Goal: Find specific page/section: Find specific page/section

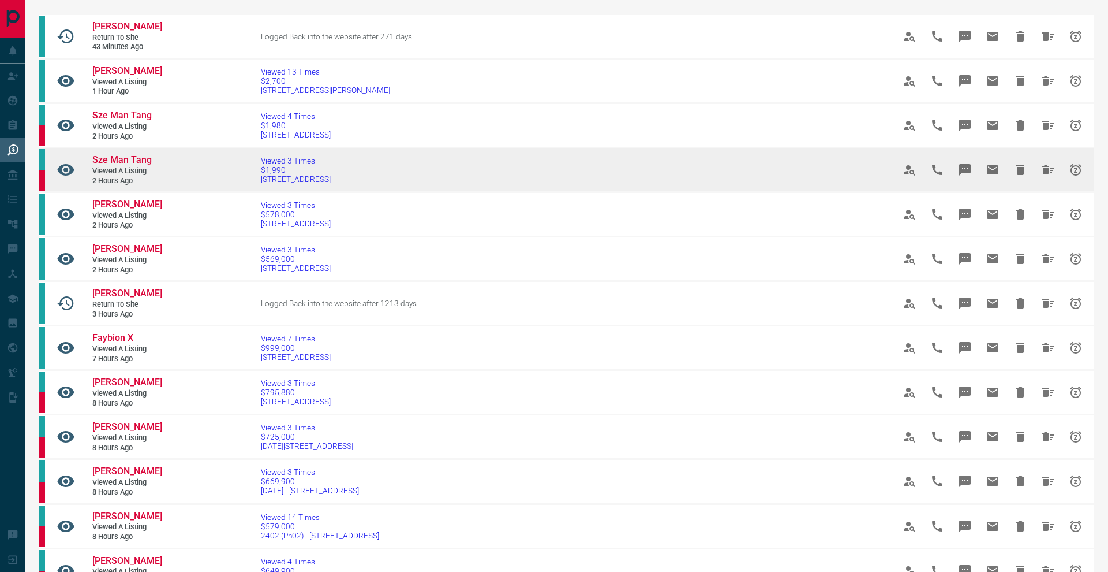
scroll to position [86, 0]
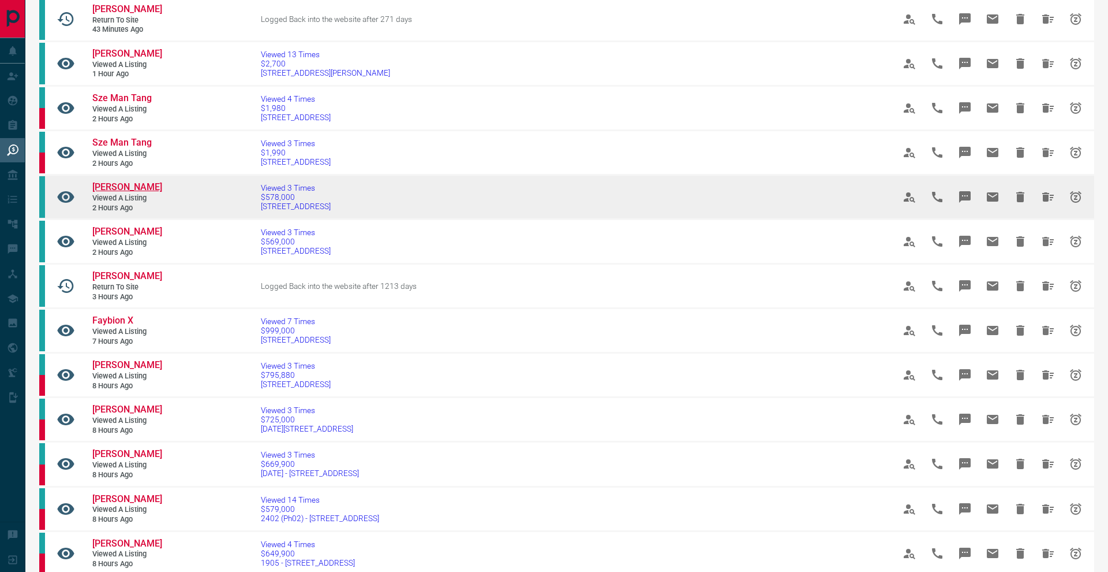
click at [141, 185] on span "[PERSON_NAME]" at bounding box center [127, 186] width 70 height 11
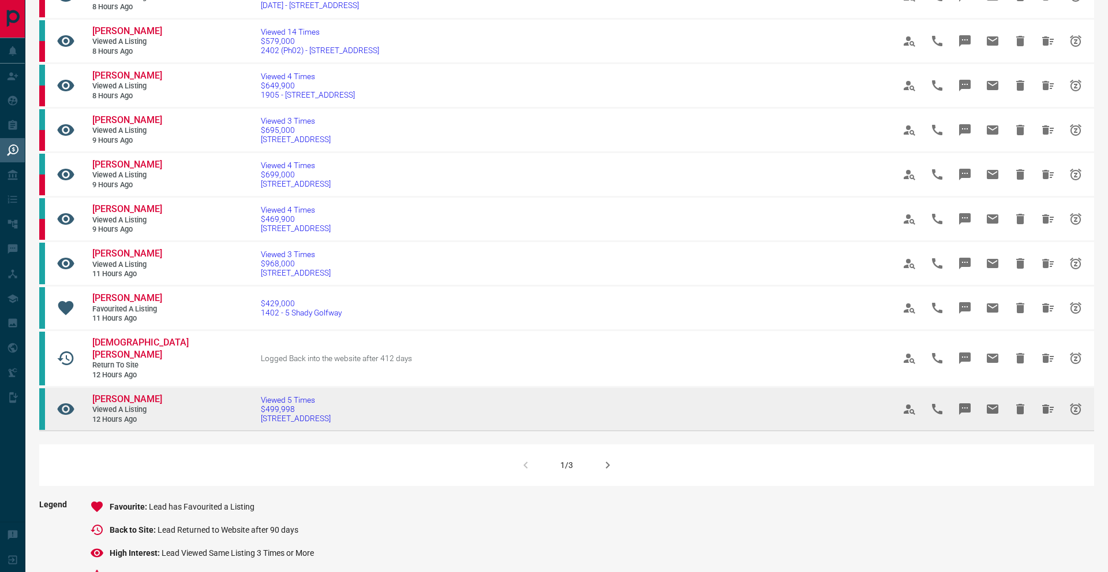
scroll to position [561, 0]
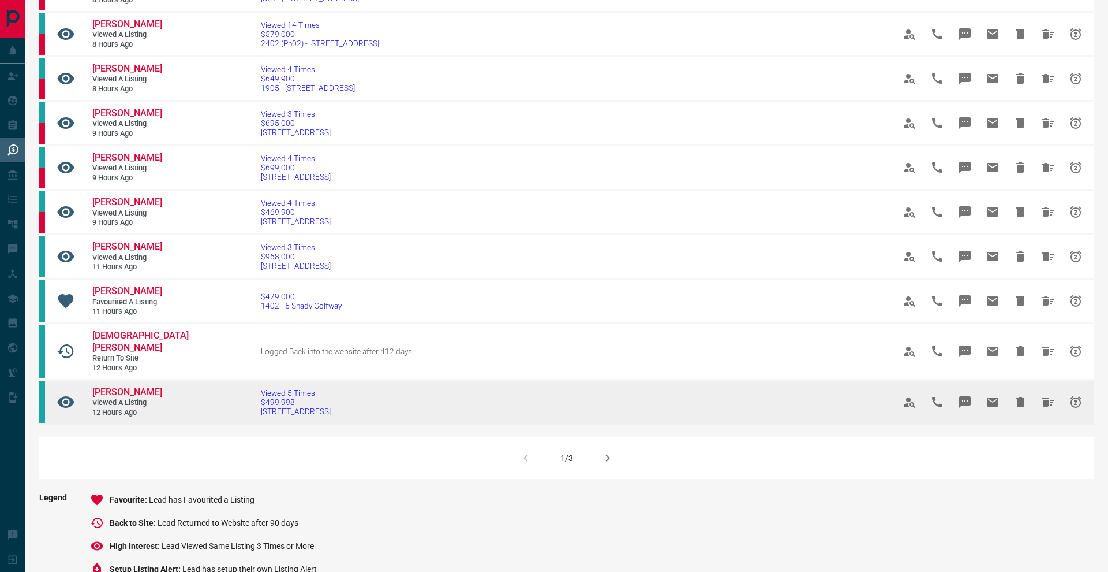
click at [137, 386] on span "[PERSON_NAME]" at bounding box center [127, 391] width 70 height 11
click at [261, 388] on span "Viewed 5 Times" at bounding box center [296, 392] width 70 height 9
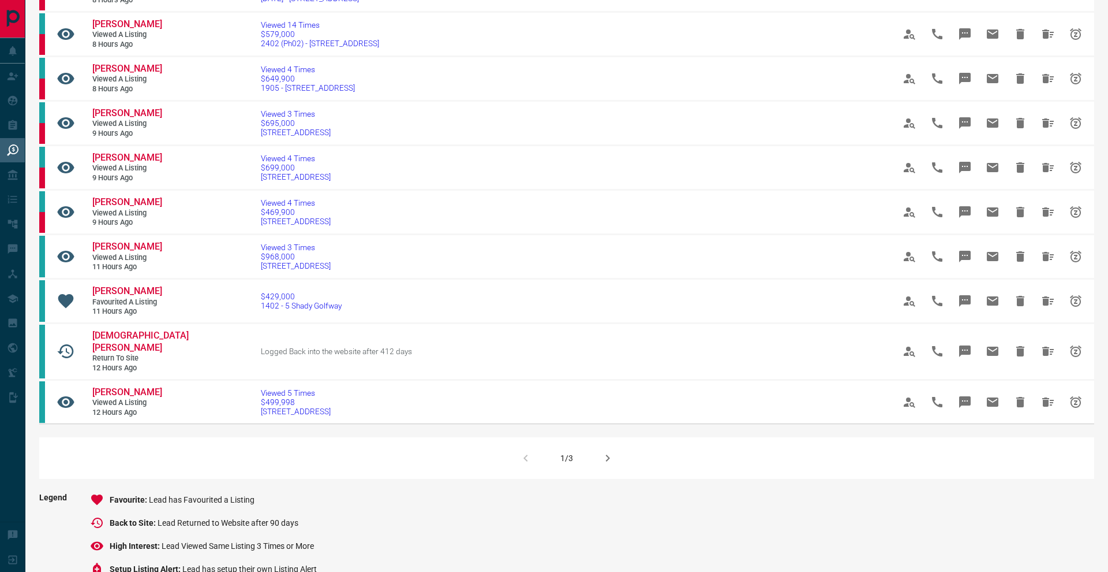
click at [607, 454] on icon "button" at bounding box center [608, 457] width 4 height 7
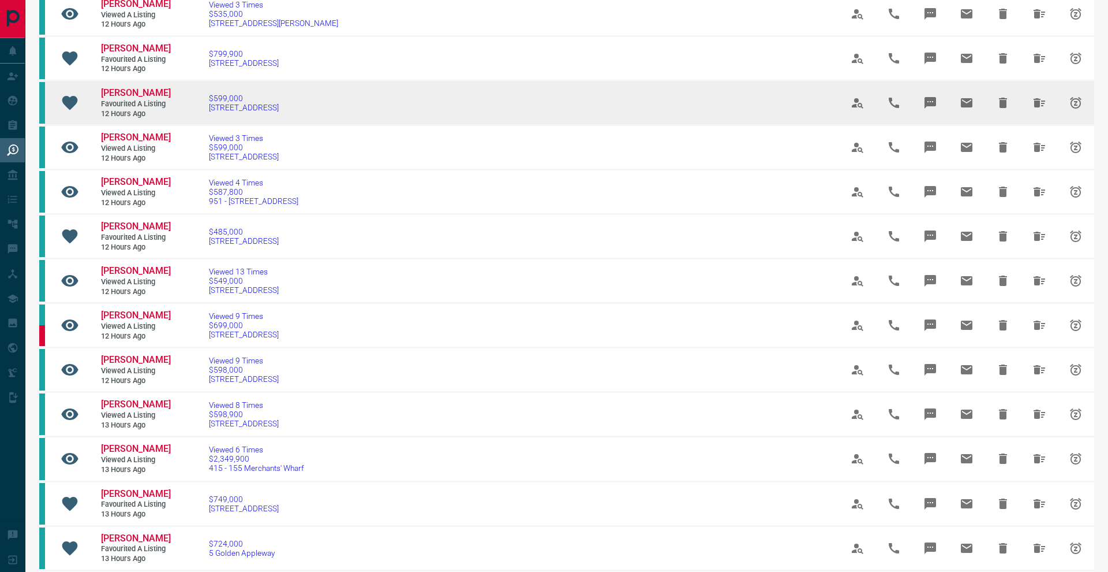
scroll to position [94, 0]
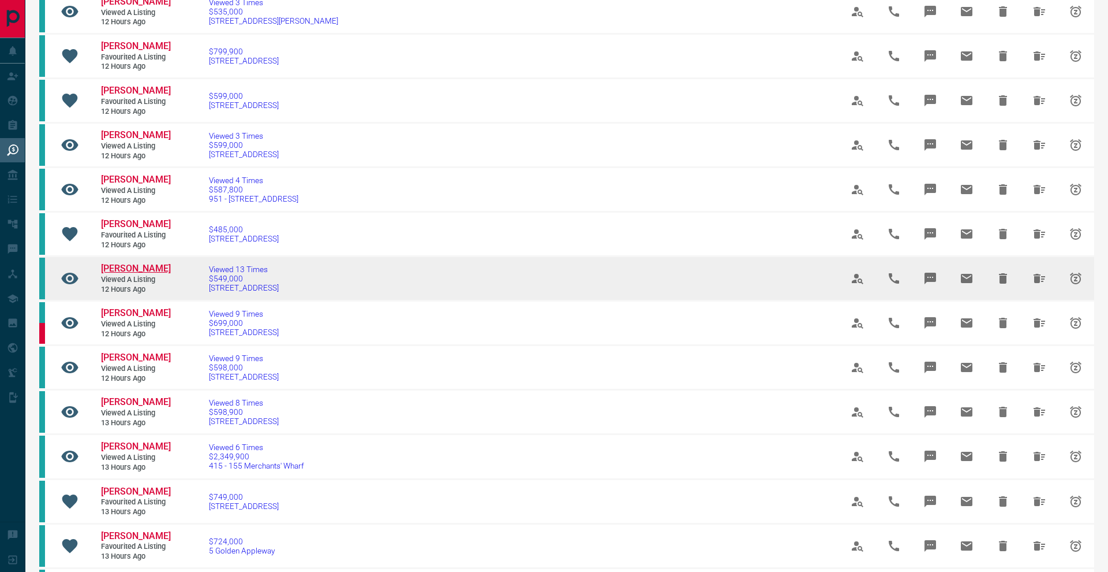
click at [129, 263] on span "[PERSON_NAME]" at bounding box center [136, 268] width 70 height 11
click at [233, 274] on span "$549,000" at bounding box center [244, 278] width 70 height 9
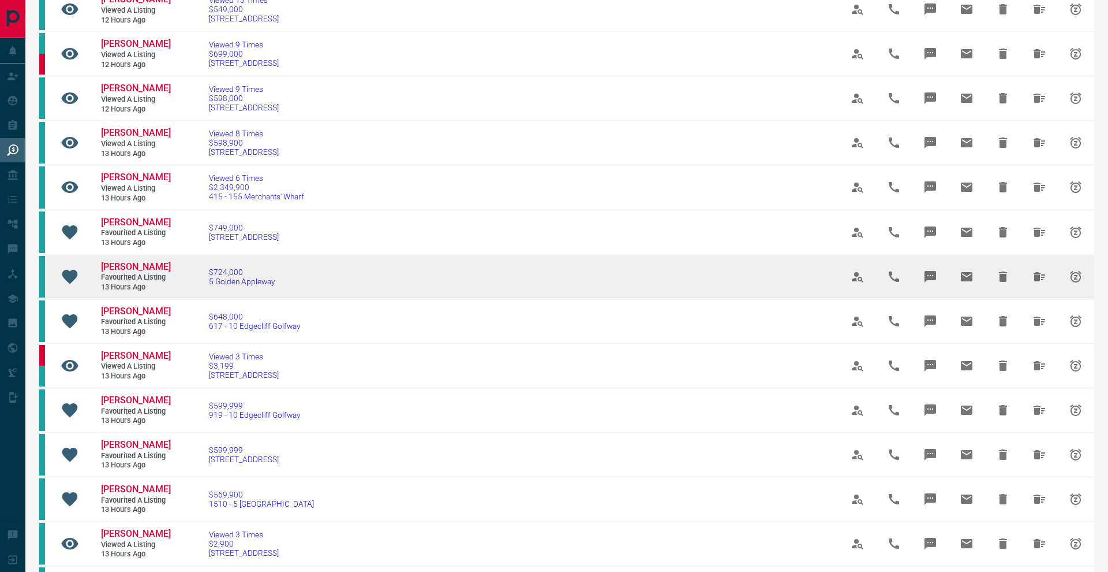
scroll to position [366, 0]
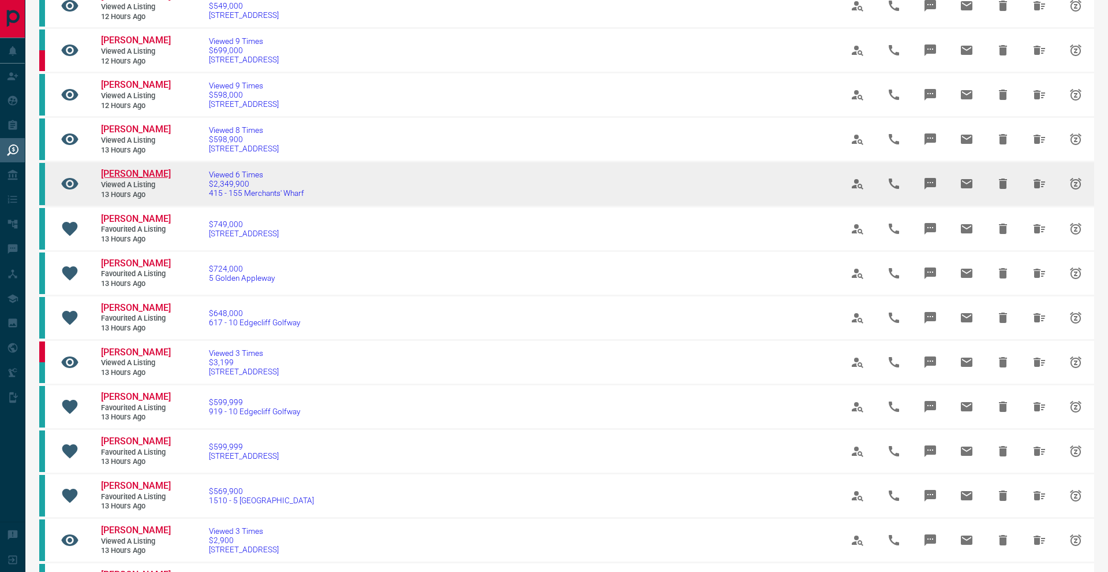
click at [145, 168] on span "[PERSON_NAME]" at bounding box center [136, 173] width 70 height 11
click at [236, 179] on span "$2,349,900" at bounding box center [256, 183] width 95 height 9
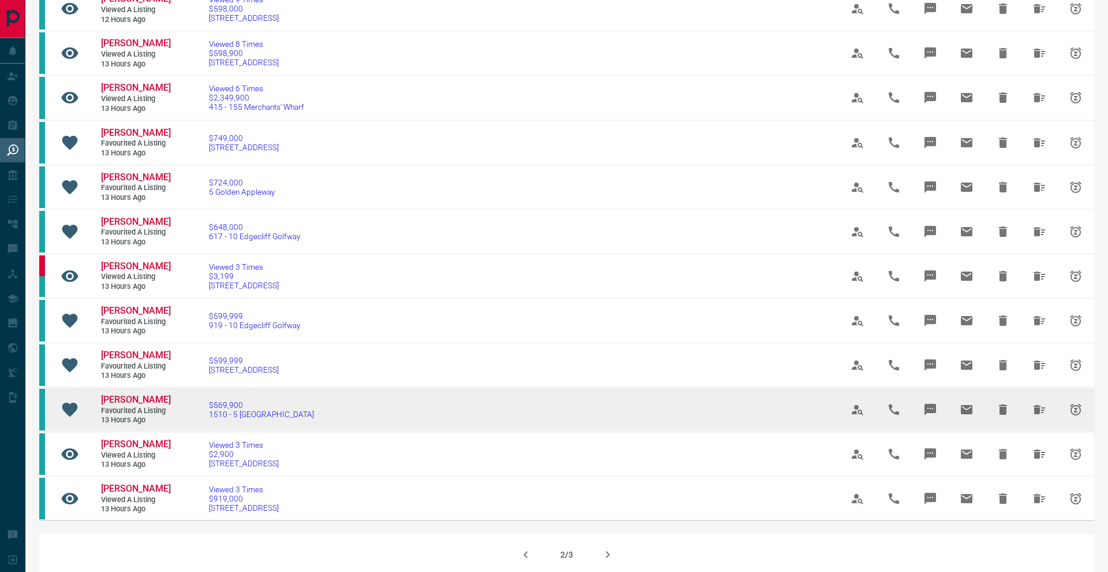
scroll to position [501, 0]
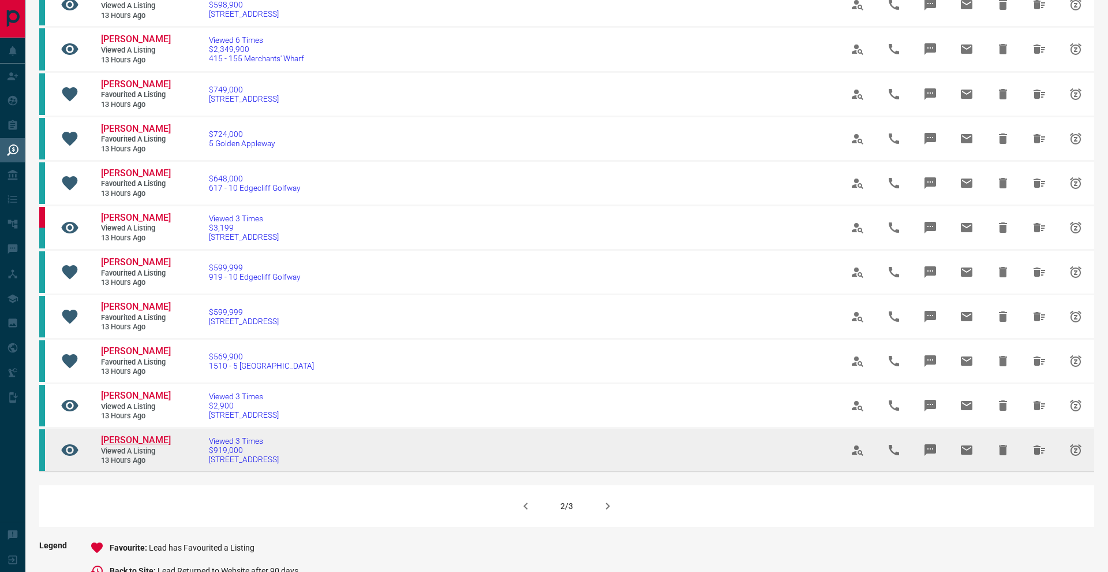
click at [117, 434] on span "[PERSON_NAME]" at bounding box center [136, 439] width 70 height 11
click at [228, 436] on span "Viewed 3 Times" at bounding box center [244, 440] width 70 height 9
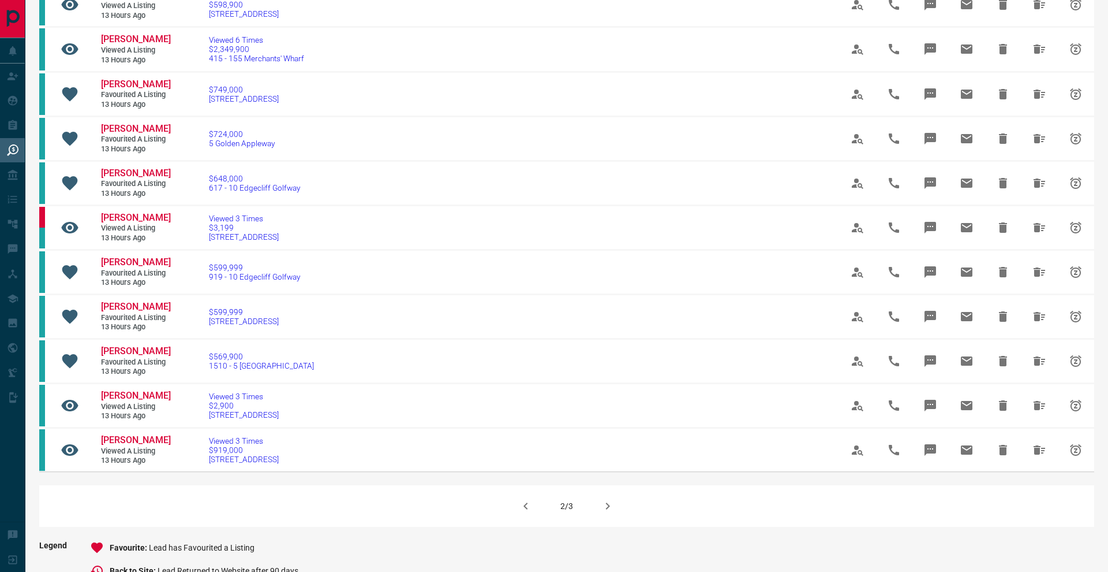
click at [611, 492] on button "button" at bounding box center [608, 506] width 28 height 28
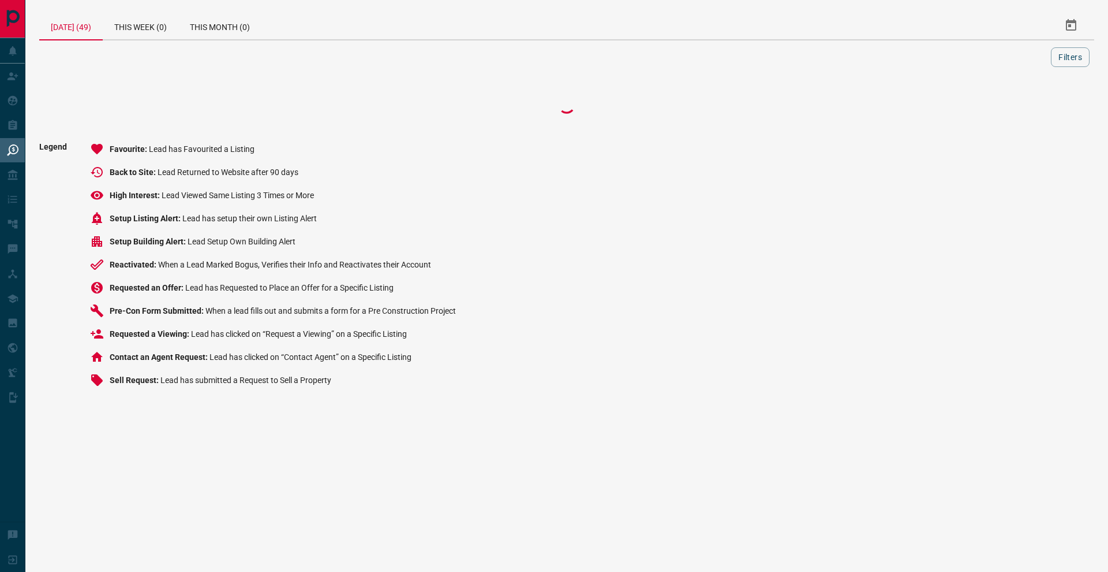
scroll to position [0, 0]
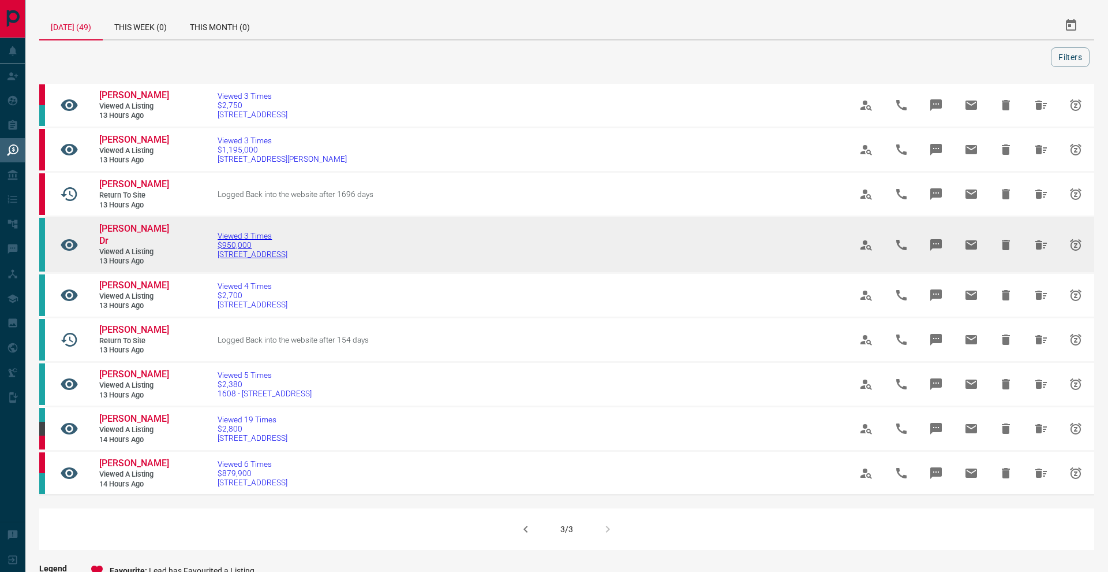
click at [227, 240] on span "$950,000" at bounding box center [253, 244] width 70 height 9
click at [138, 223] on span "[PERSON_NAME] Dr" at bounding box center [134, 234] width 70 height 23
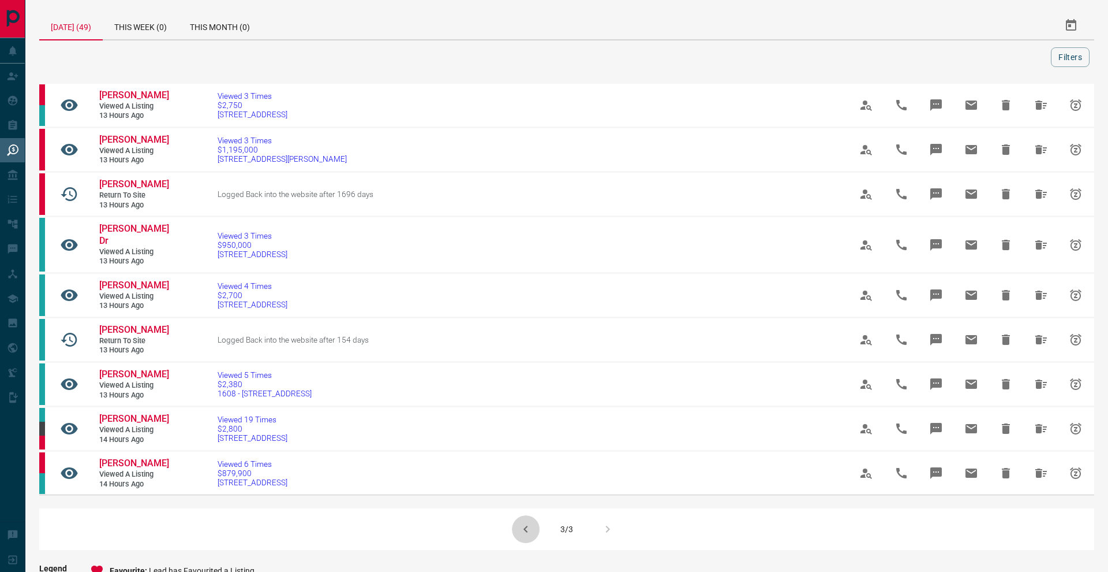
click at [525, 522] on icon "button" at bounding box center [526, 529] width 14 height 14
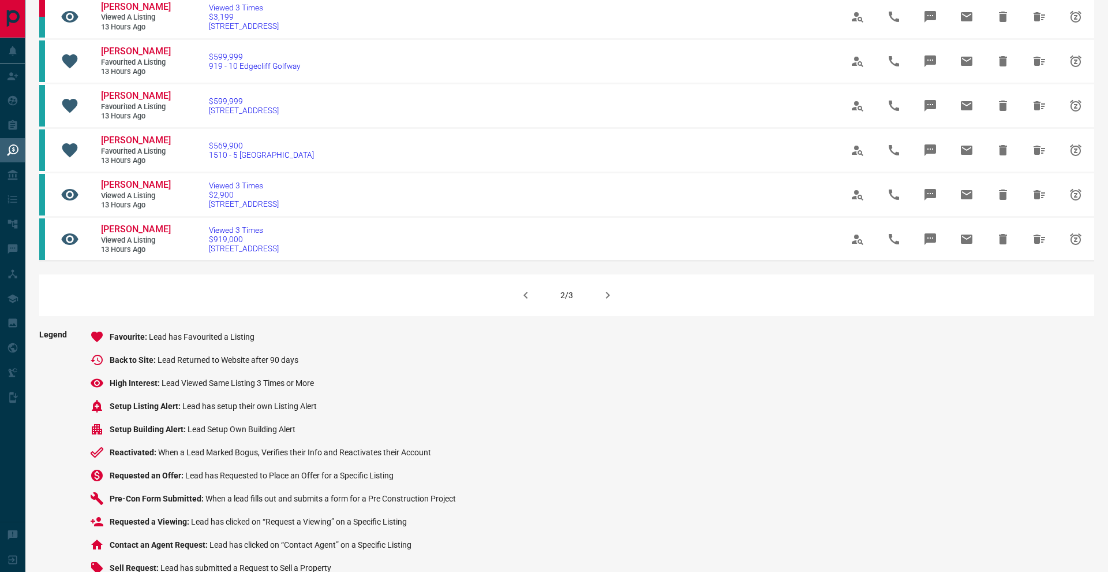
scroll to position [711, 0]
click at [525, 289] on icon "button" at bounding box center [526, 296] width 14 height 14
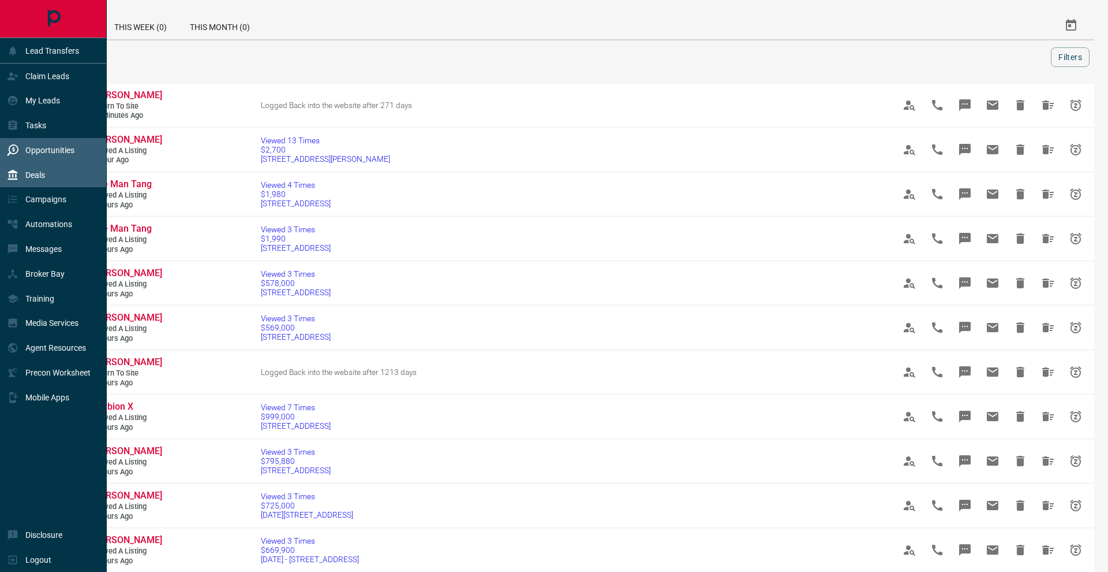
drag, startPoint x: 67, startPoint y: 178, endPoint x: 66, endPoint y: 167, distance: 11.0
click at [67, 178] on div "Deals" at bounding box center [53, 174] width 107 height 25
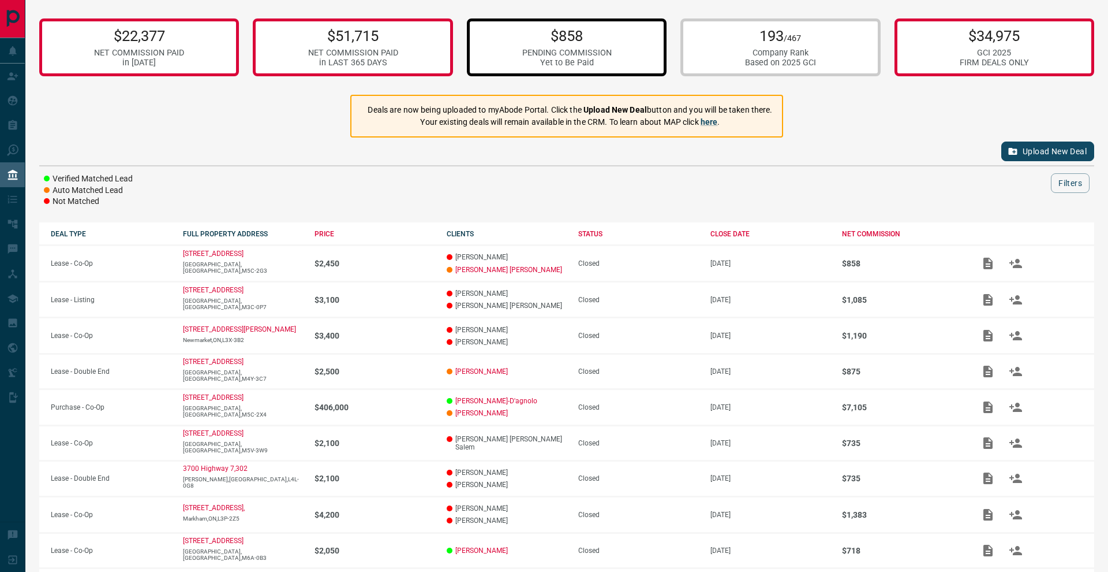
click at [558, 20] on div "$858 PENDING COMMISSION Yet to Be Paid" at bounding box center [567, 47] width 200 height 58
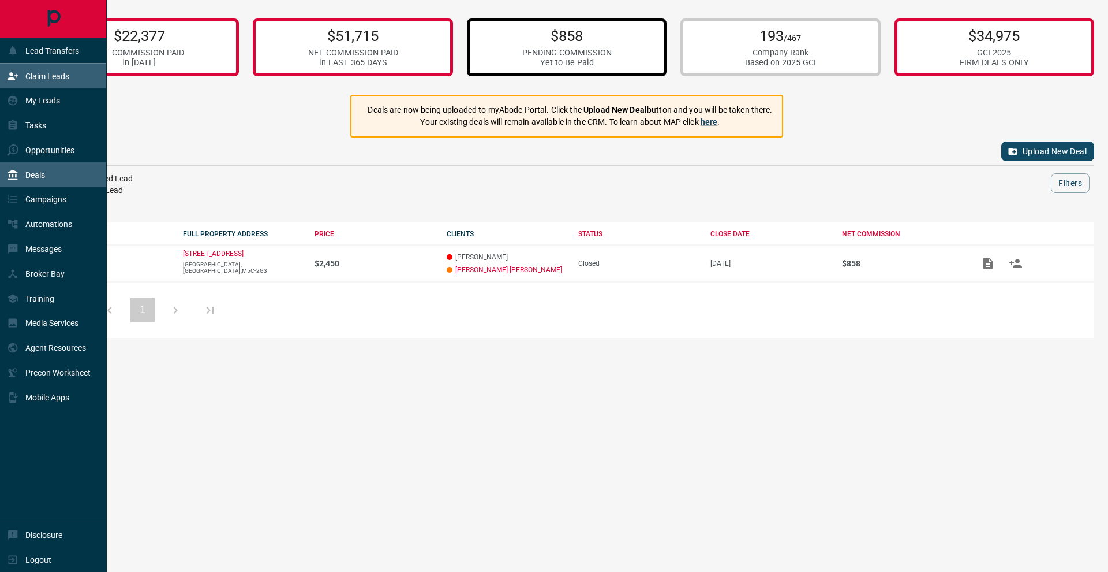
click at [20, 76] on div "Claim Leads" at bounding box center [38, 75] width 62 height 19
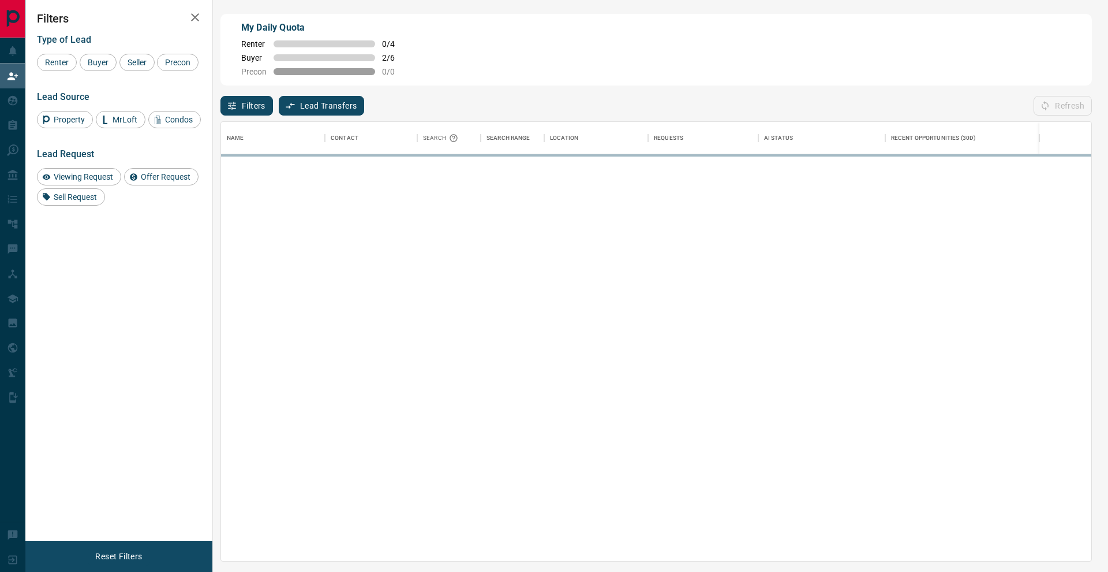
scroll to position [1, 1]
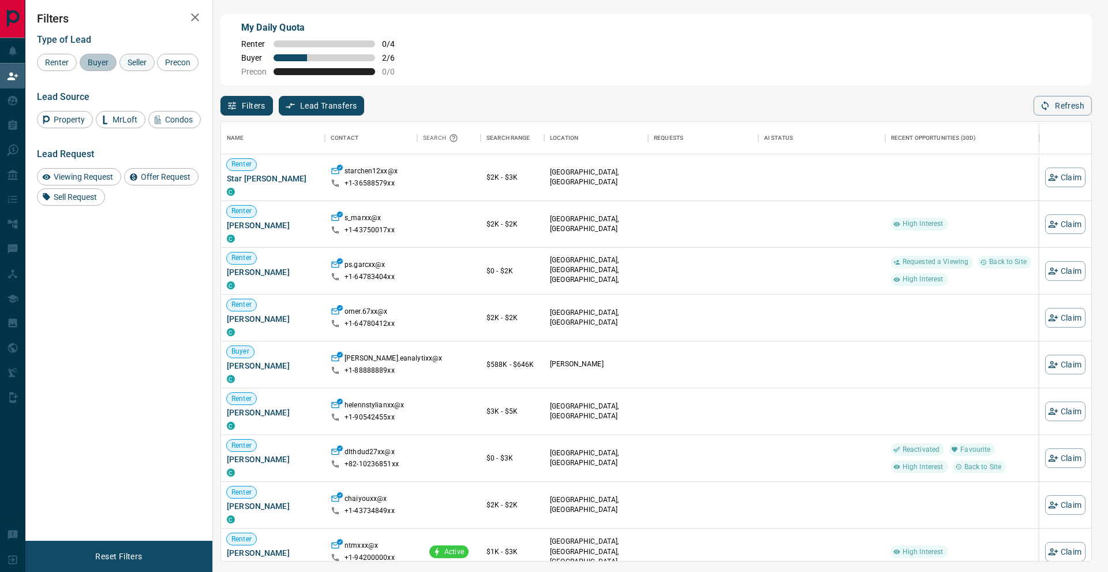
drag, startPoint x: 109, startPoint y: 64, endPoint x: 128, endPoint y: 63, distance: 18.5
click at [109, 64] on span "Buyer" at bounding box center [98, 62] width 29 height 9
drag, startPoint x: 130, startPoint y: 63, endPoint x: 86, endPoint y: 73, distance: 45.5
click at [130, 63] on span "Seller" at bounding box center [137, 62] width 27 height 9
click at [161, 67] on span "Precon" at bounding box center [177, 62] width 33 height 9
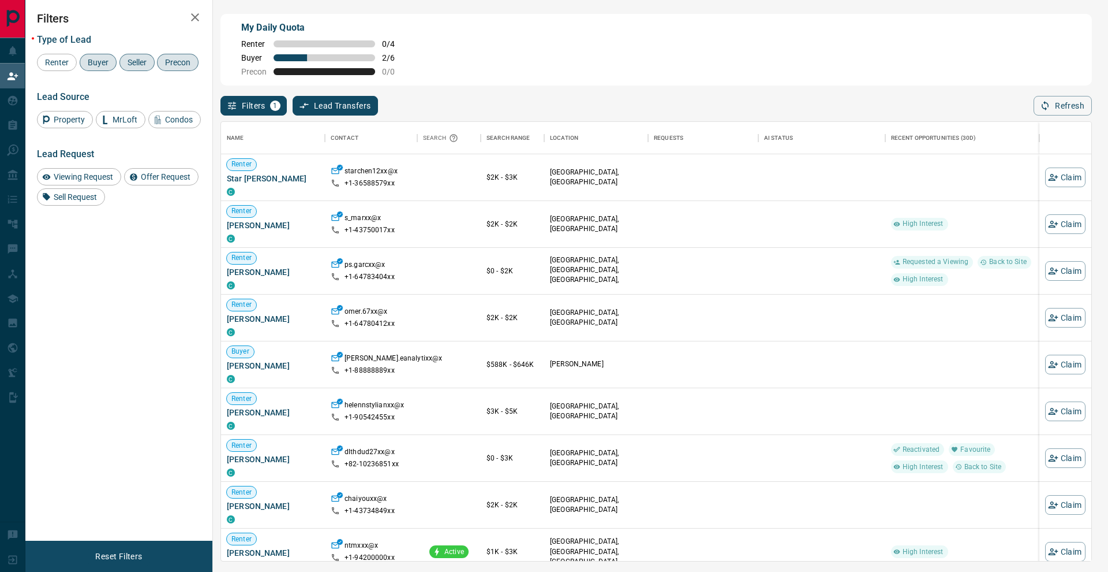
click at [196, 23] on icon "button" at bounding box center [195, 17] width 14 height 14
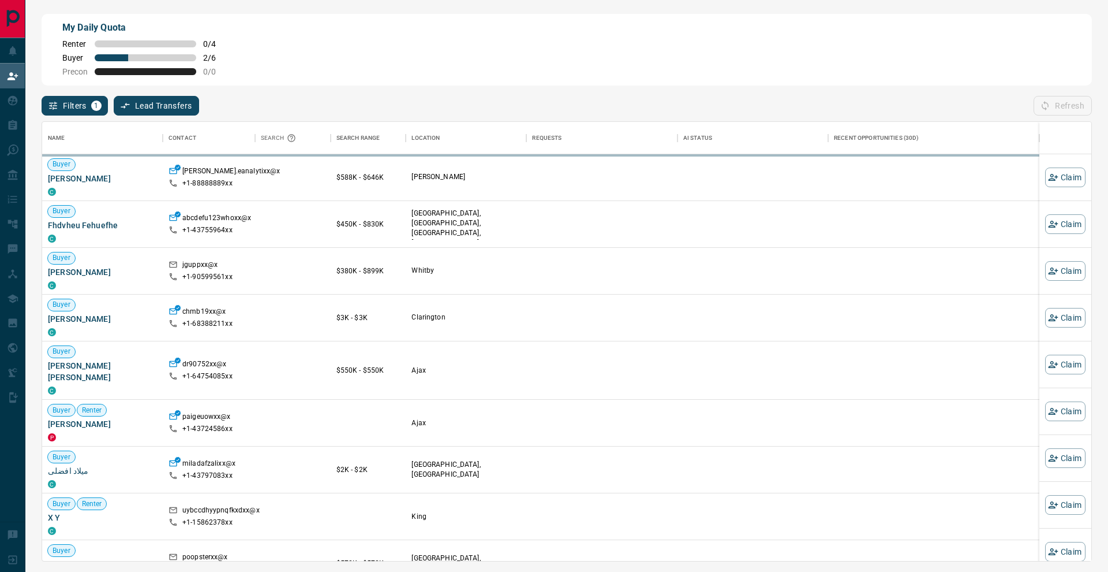
scroll to position [439, 1050]
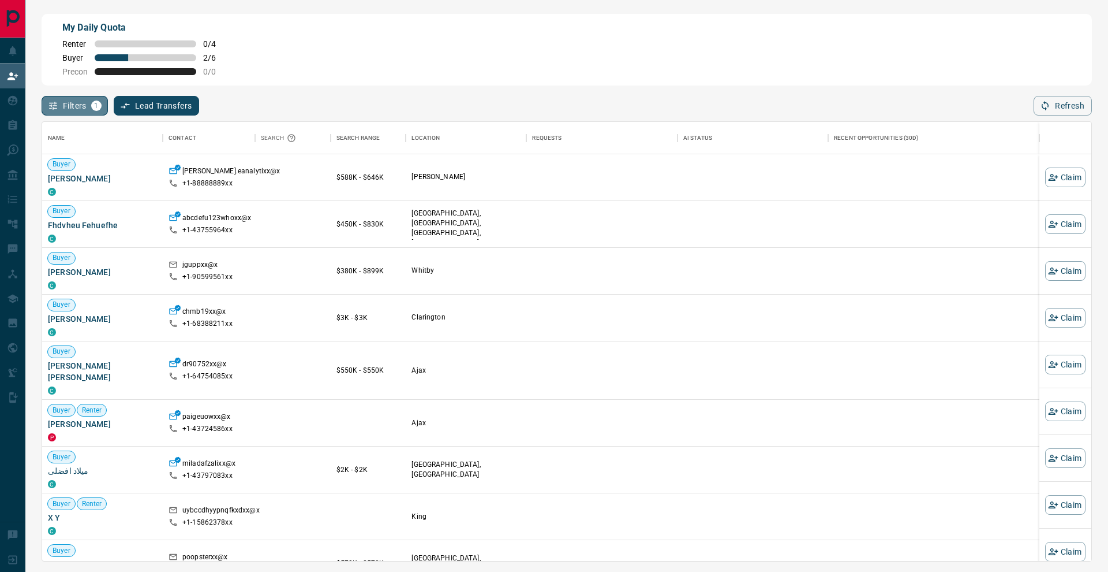
click at [94, 99] on button "Filters 1" at bounding box center [75, 106] width 66 height 20
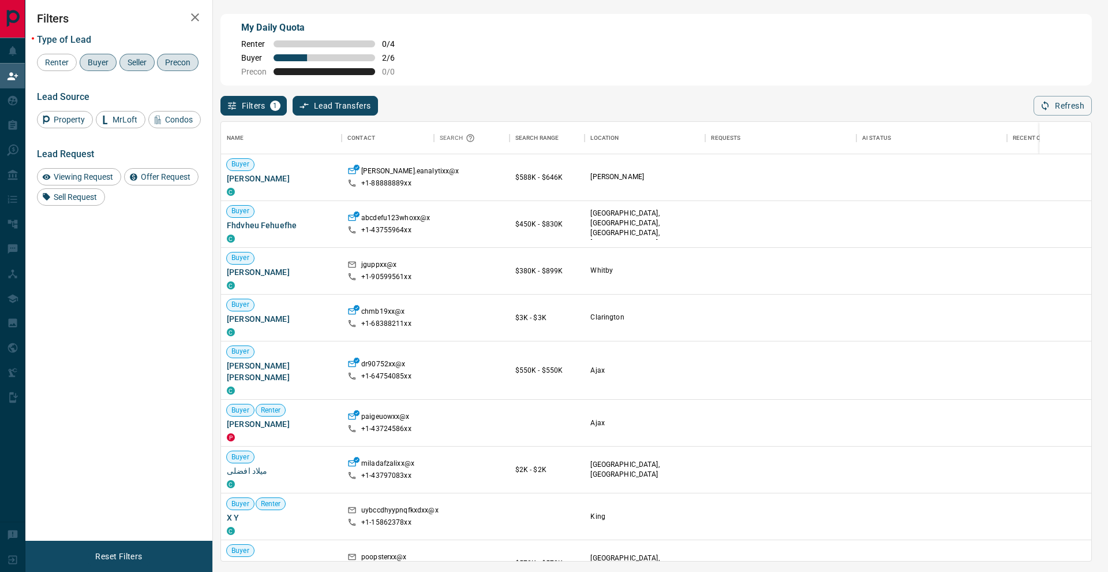
scroll to position [439, 871]
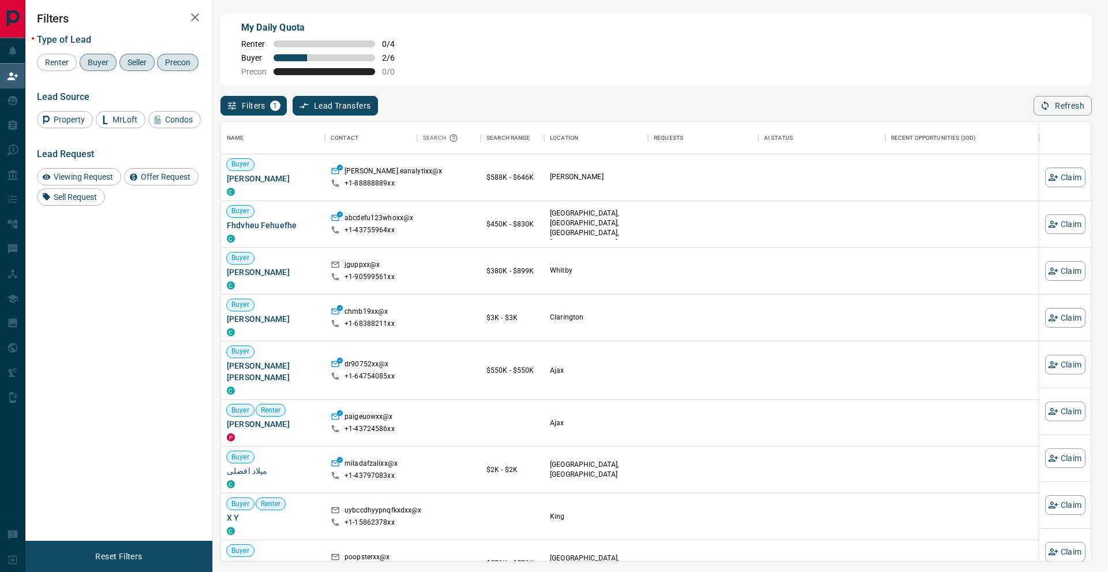
click at [195, 20] on icon "button" at bounding box center [195, 17] width 14 height 14
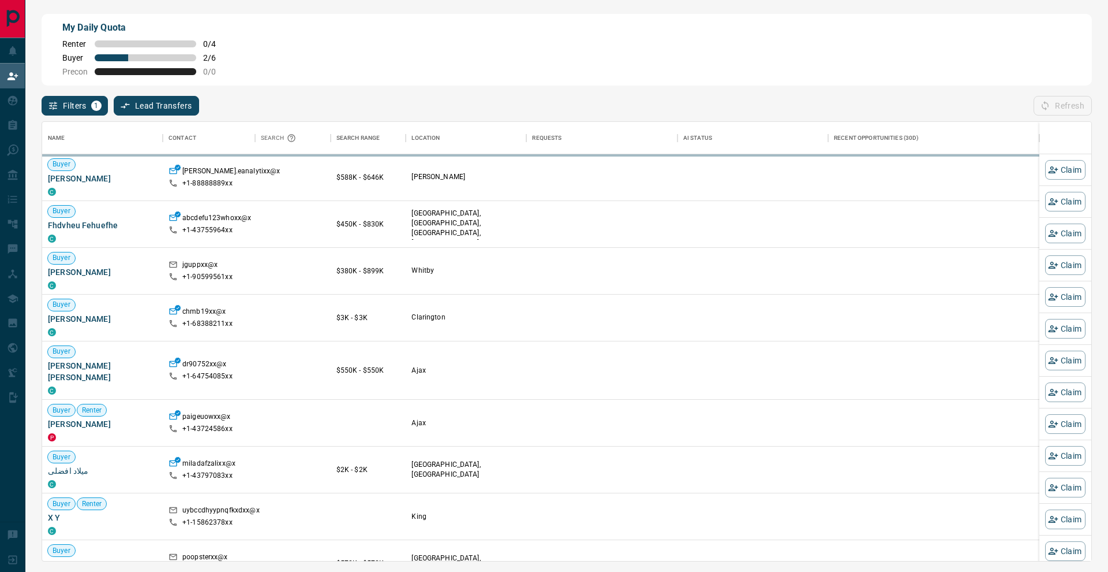
scroll to position [1, 1]
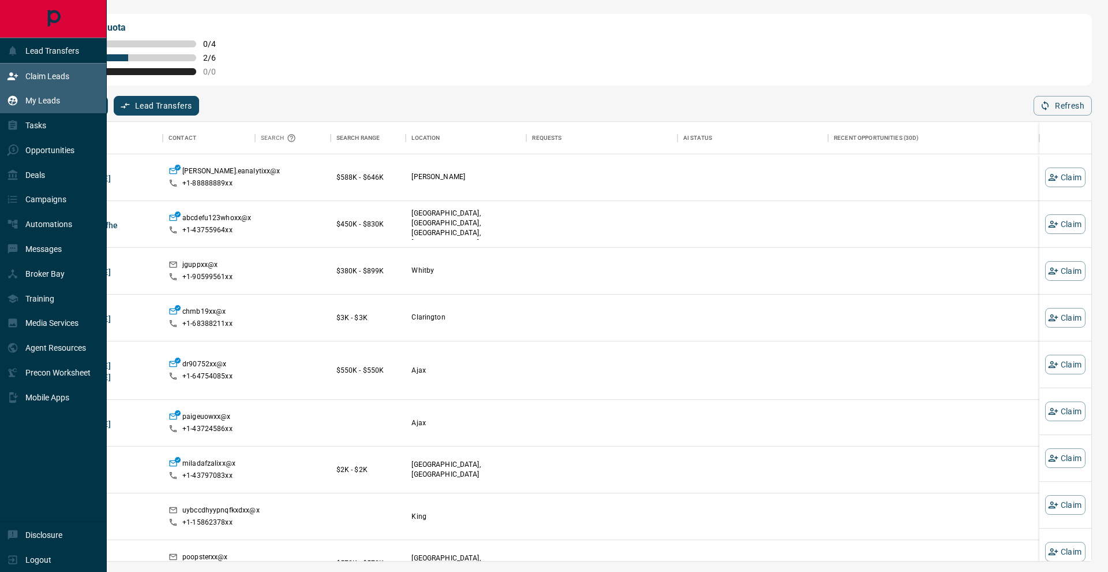
click at [12, 106] on icon at bounding box center [13, 101] width 12 height 12
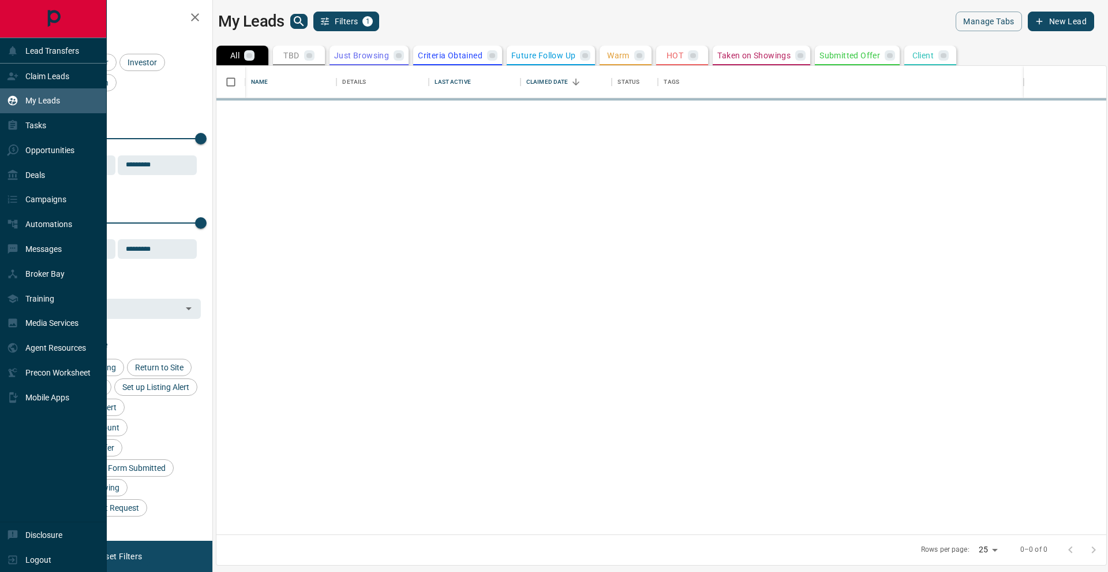
scroll to position [468, 890]
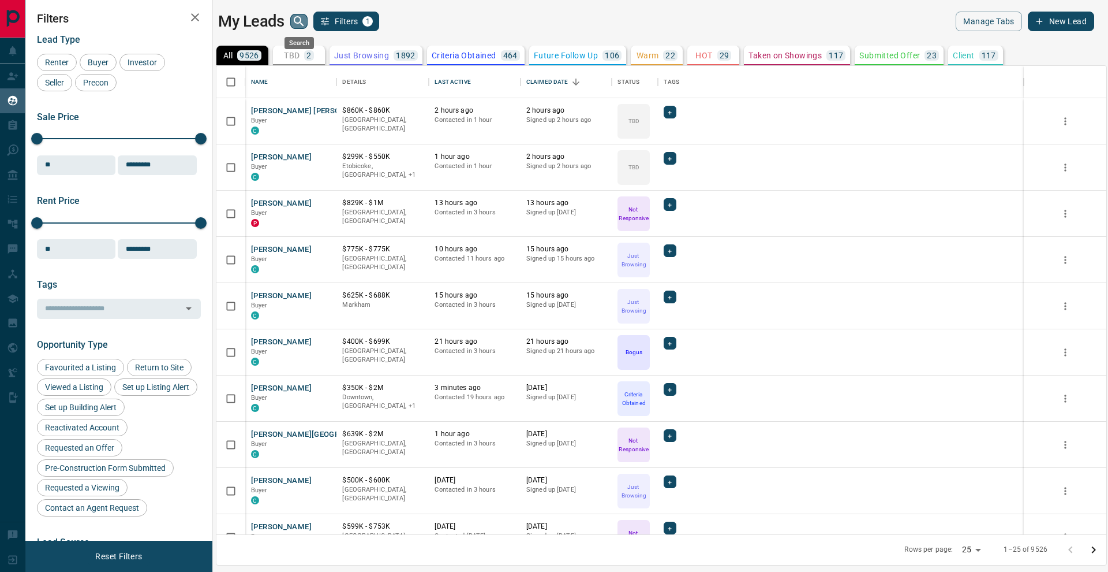
click at [296, 25] on icon "search button" at bounding box center [299, 21] width 14 height 14
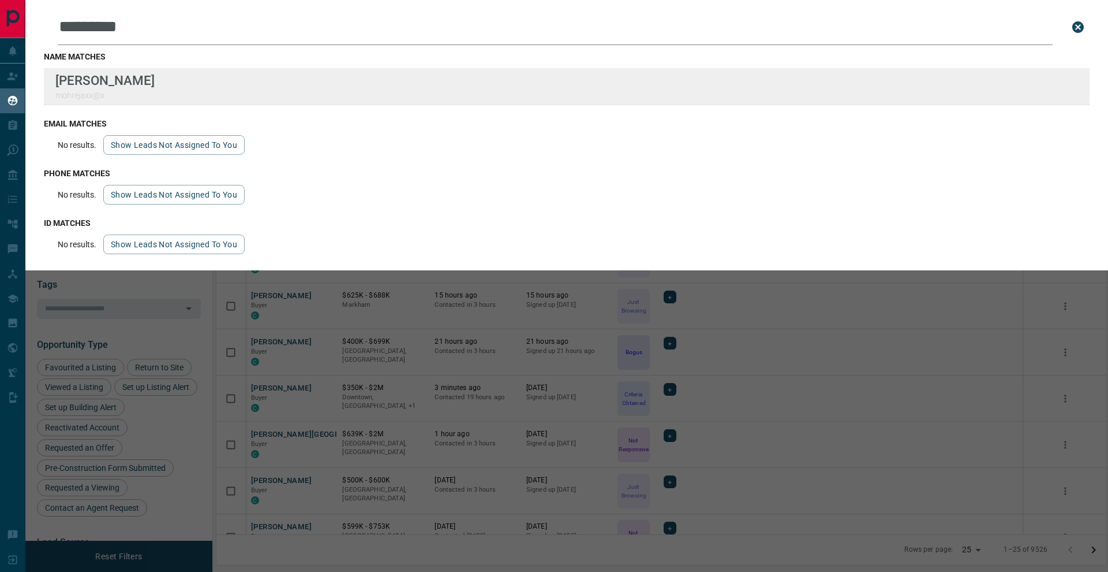
type input "*********"
